Goal: Information Seeking & Learning: Check status

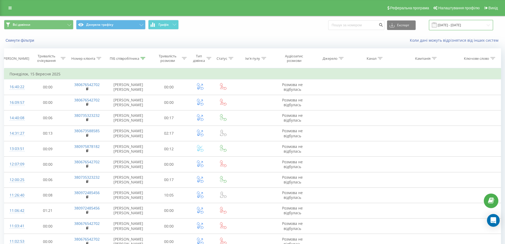
click at [456, 23] on input "15.09.2025 - 15.09.2025" at bounding box center [461, 25] width 64 height 10
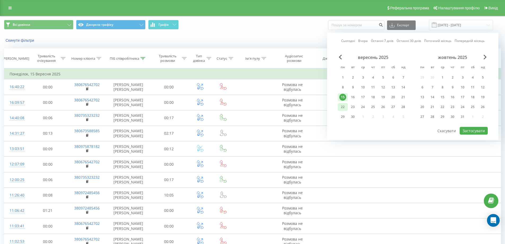
click at [345, 107] on div "22" at bounding box center [342, 106] width 7 height 7
click at [480, 131] on button "Застосувати" at bounding box center [474, 131] width 28 height 8
type input "22.09.2025 - 22.09.2025"
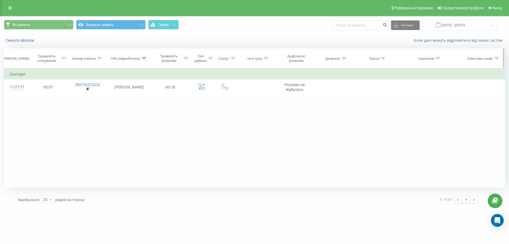
click at [209, 57] on icon at bounding box center [210, 58] width 5 height 3
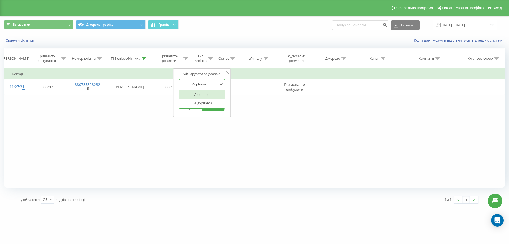
click at [210, 83] on div at bounding box center [199, 84] width 38 height 5
click at [208, 84] on div at bounding box center [199, 84] width 38 height 5
click at [199, 93] on div "Введіть значення" at bounding box center [199, 97] width 39 height 8
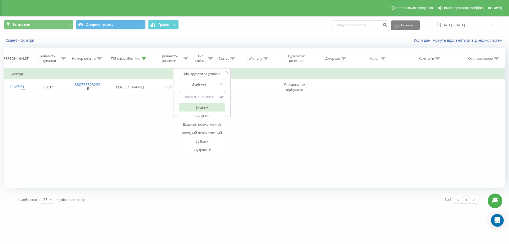
click at [209, 97] on div "Введіть значення" at bounding box center [199, 97] width 38 height 4
click at [209, 106] on span "OK" at bounding box center [213, 107] width 15 height 8
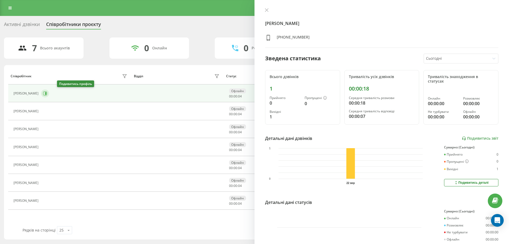
click at [47, 92] on icon at bounding box center [45, 93] width 4 height 4
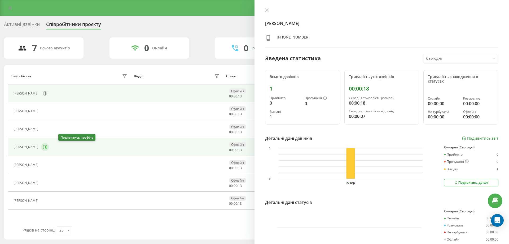
click at [47, 147] on icon at bounding box center [45, 147] width 4 height 4
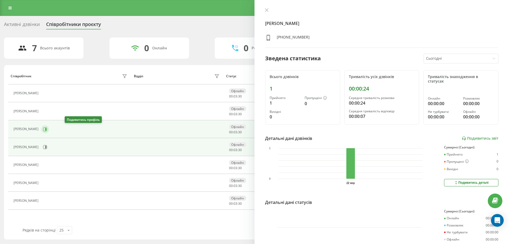
click at [47, 127] on icon at bounding box center [45, 129] width 4 height 4
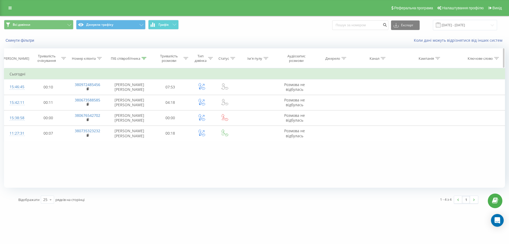
click at [231, 60] on div at bounding box center [232, 58] width 5 height 5
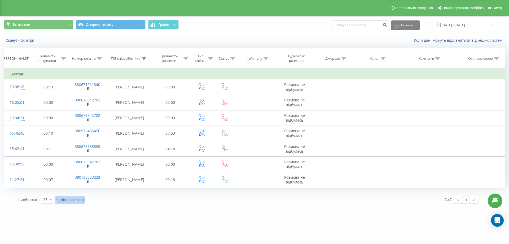
drag, startPoint x: 90, startPoint y: 199, endPoint x: 55, endPoint y: 200, distance: 34.2
click at [55, 200] on div "Відображати 25 10 25 50 100 рядків на сторінці" at bounding box center [132, 199] width 234 height 15
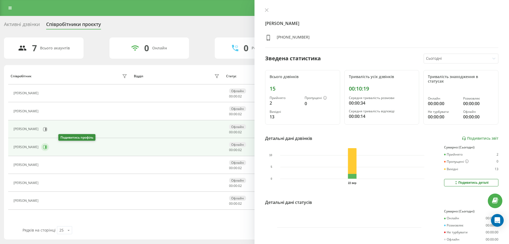
click at [46, 146] on icon at bounding box center [45, 147] width 1 height 3
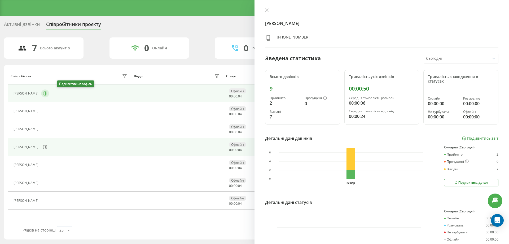
click at [46, 94] on icon at bounding box center [45, 93] width 1 height 3
click at [46, 146] on icon at bounding box center [45, 147] width 1 height 3
